Goal: Information Seeking & Learning: Understand process/instructions

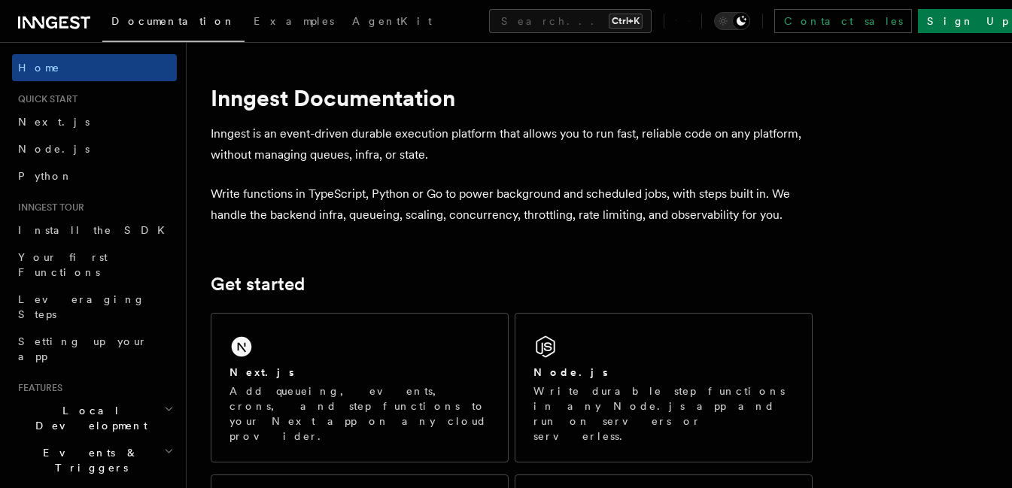
click at [113, 397] on h2 "Local Development" at bounding box center [94, 418] width 165 height 42
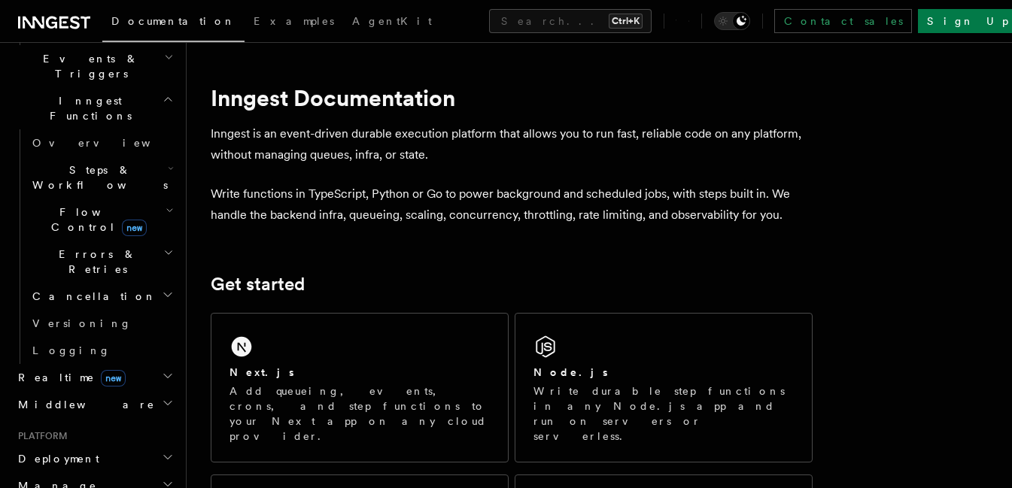
scroll to position [548, 0]
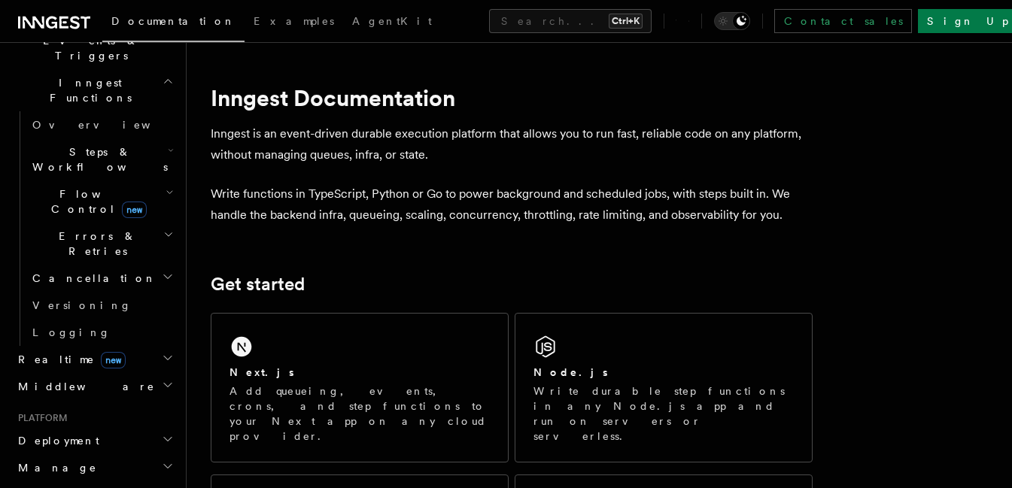
click at [133, 427] on h2 "Deployment" at bounding box center [94, 440] width 165 height 27
click at [129, 455] on link "Overview" at bounding box center [101, 468] width 151 height 27
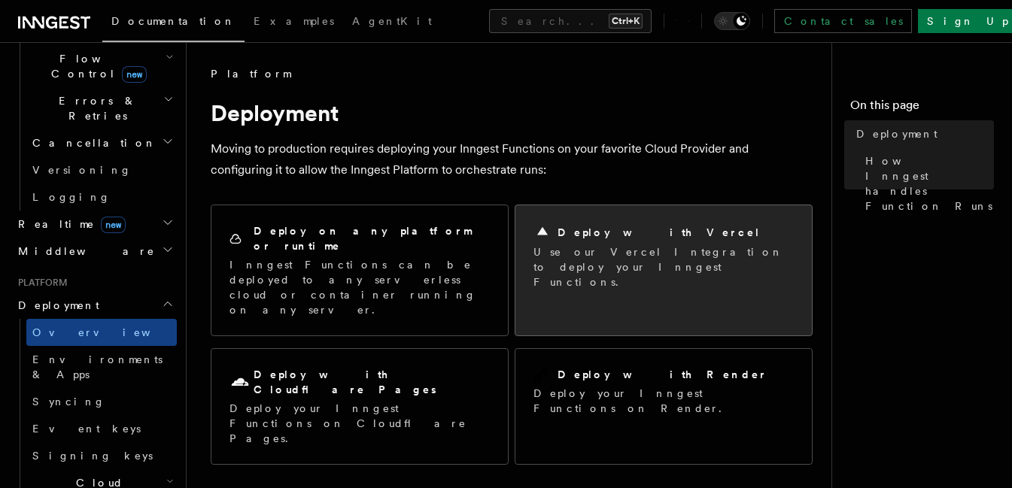
click at [634, 248] on p "Use our Vercel Integration to deploy your Inngest Functions." at bounding box center [664, 267] width 260 height 45
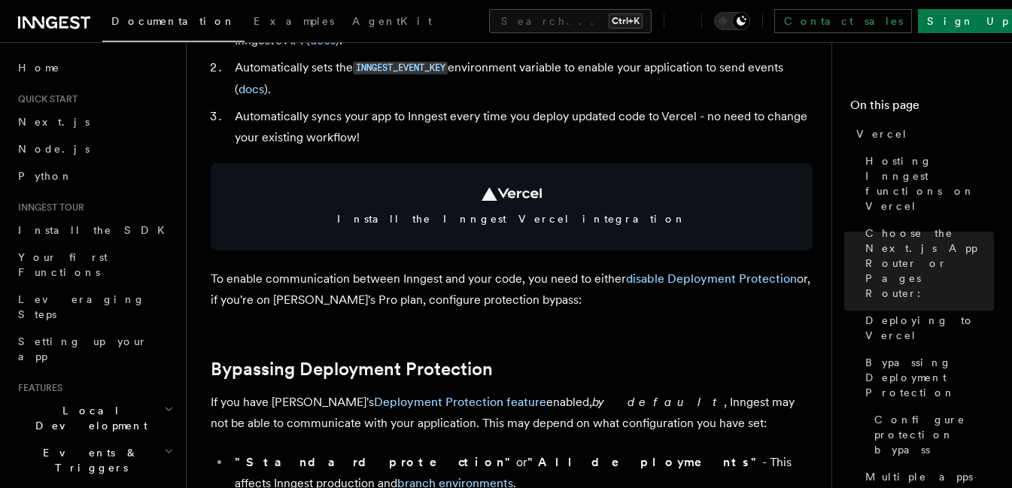
scroll to position [794, 0]
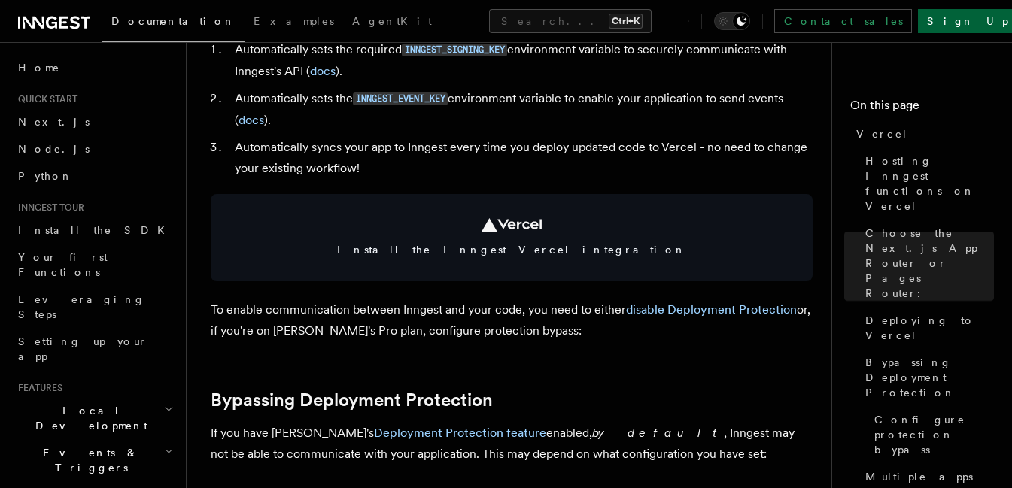
click at [962, 17] on link "Sign Up" at bounding box center [967, 21] width 99 height 24
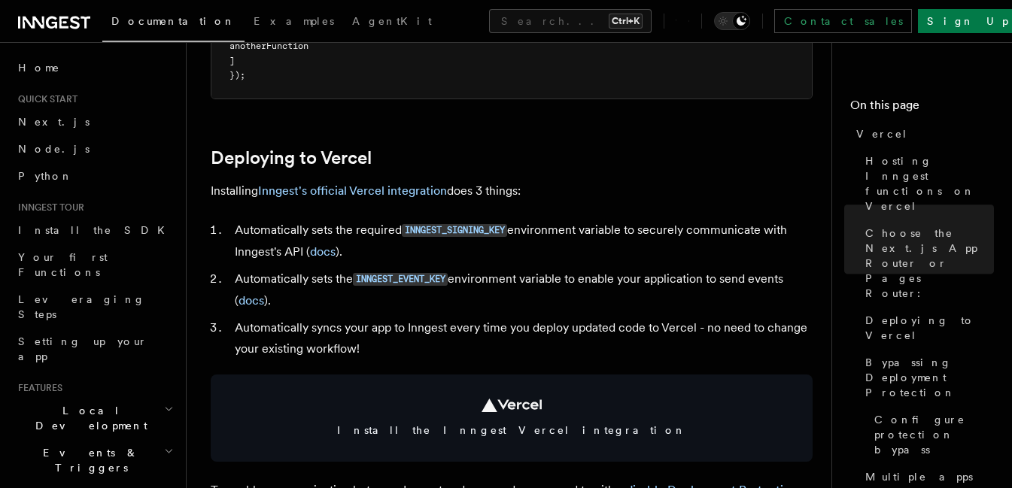
scroll to position [505, 0]
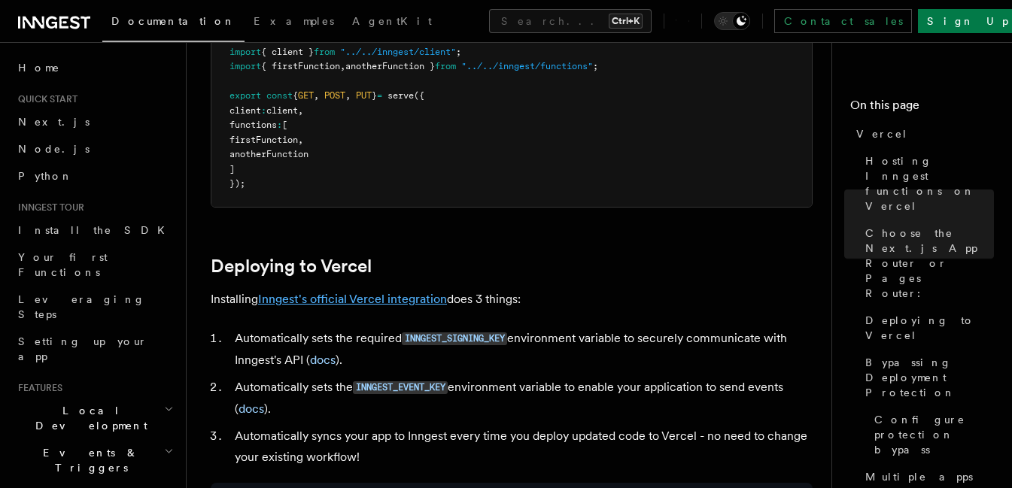
click at [378, 302] on link "Inngest's official Vercel integration" at bounding box center [352, 299] width 189 height 14
